Goal: Task Accomplishment & Management: Use online tool/utility

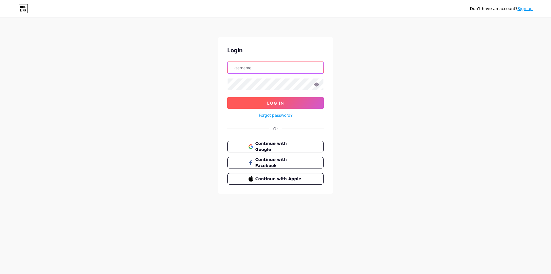
type input "[EMAIL_ADDRESS][DOMAIN_NAME]"
click at [281, 104] on span "Log In" at bounding box center [275, 102] width 17 height 5
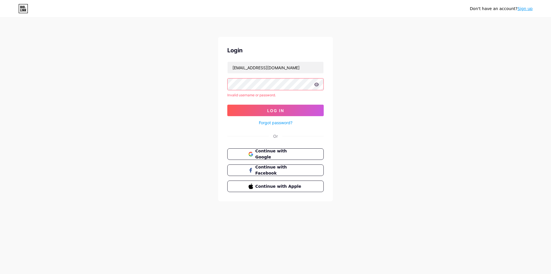
click at [183, 86] on div "Don't have an account? Sign up Login [EMAIL_ADDRESS][DOMAIN_NAME] Invalid usern…" at bounding box center [275, 109] width 551 height 219
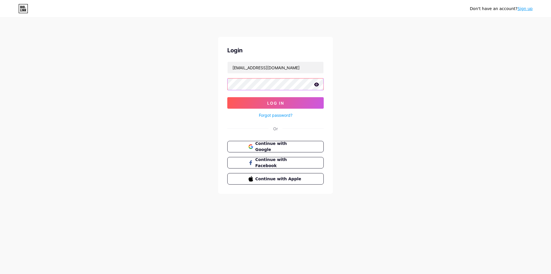
click at [227, 97] on button "Log In" at bounding box center [275, 102] width 96 height 11
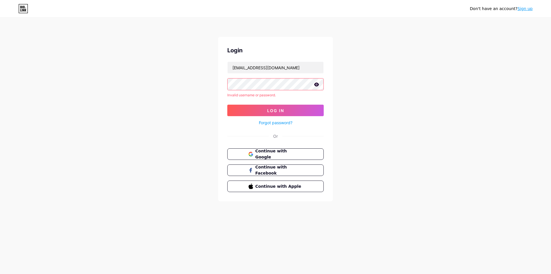
click at [318, 84] on icon at bounding box center [316, 84] width 5 height 4
click at [165, 81] on div "Don't have an account? Sign up Login [EMAIL_ADDRESS][DOMAIN_NAME] Invalid usern…" at bounding box center [275, 109] width 551 height 219
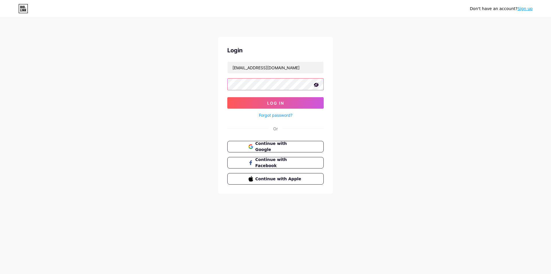
click at [227, 97] on button "Log In" at bounding box center [275, 102] width 96 height 11
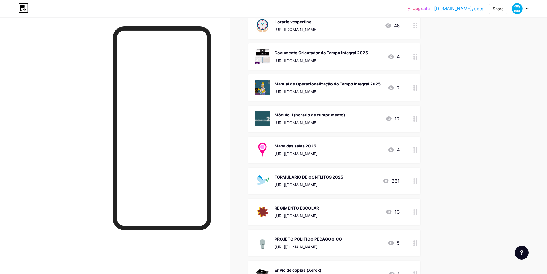
scroll to position [402, 0]
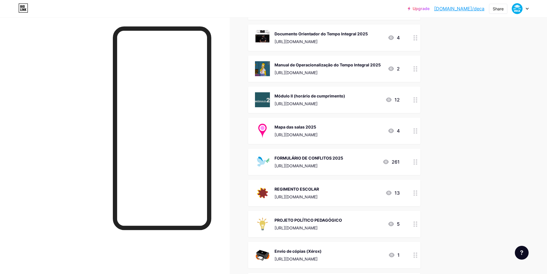
drag, startPoint x: 321, startPoint y: 165, endPoint x: 337, endPoint y: 96, distance: 71.3
click at [321, 71] on span "COTA XERÓX [URL][DOMAIN_NAME] 19 Matriz de Expectativas EFTI [URL][DOMAIN_NAME]…" at bounding box center [334, 132] width 172 height 889
click at [472, 173] on div "Upgrade [DOMAIN_NAME]/deca [DOMAIN_NAME]/deca Share Switch accounts E. E. DESEM…" at bounding box center [273, 138] width 547 height 1081
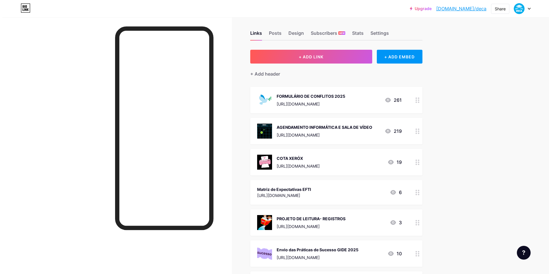
scroll to position [0, 0]
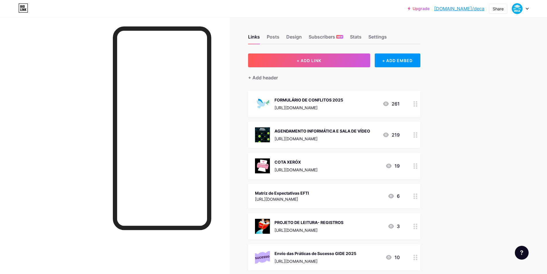
click at [328, 99] on div "FORMULÁRIO DE CONFLITOS 2025" at bounding box center [308, 100] width 69 height 6
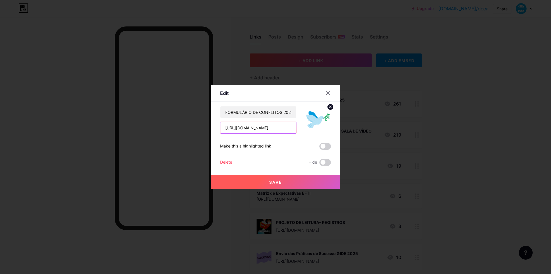
click at [266, 131] on input "[URL][DOMAIN_NAME]" at bounding box center [259, 127] width 76 height 11
click at [280, 129] on input "[URL][DOMAIN_NAME]" at bounding box center [259, 127] width 76 height 11
paste input "[URL][DOMAIN_NAME]"
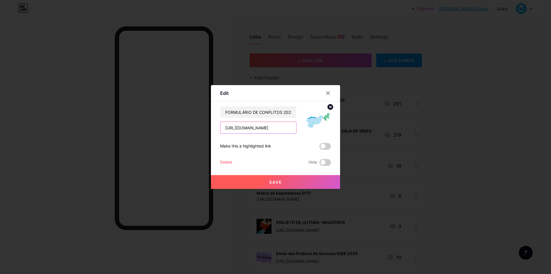
scroll to position [0, 182]
type input "[URL][DOMAIN_NAME]"
click at [279, 182] on span "Save" at bounding box center [275, 181] width 13 height 5
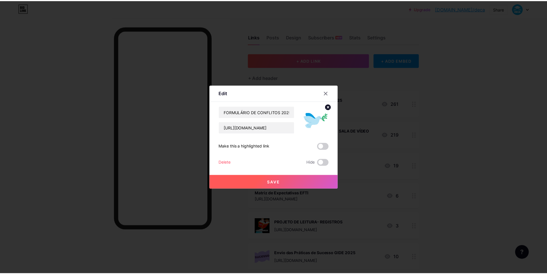
scroll to position [0, 0]
